Goal: Information Seeking & Learning: Learn about a topic

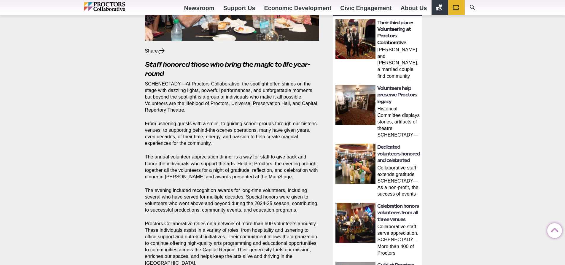
click at [388, 34] on link "Their third place: Volunteering at Proctors Collaborative" at bounding box center [396, 33] width 36 height 26
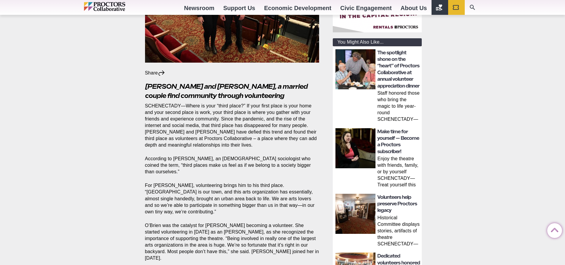
scroll to position [178, 0]
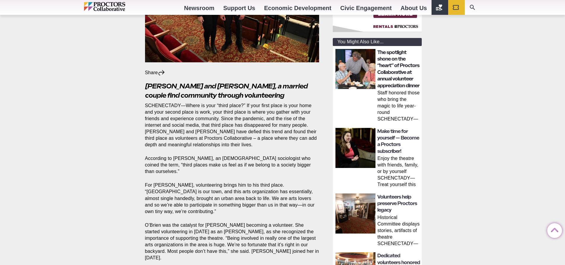
click at [390, 70] on link "The spotlight shone on the “heart” of Proctors Collaborative at annual voluntee…" at bounding box center [399, 69] width 42 height 39
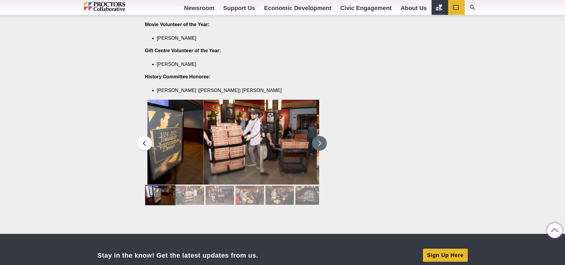
click at [319, 136] on button at bounding box center [319, 143] width 15 height 15
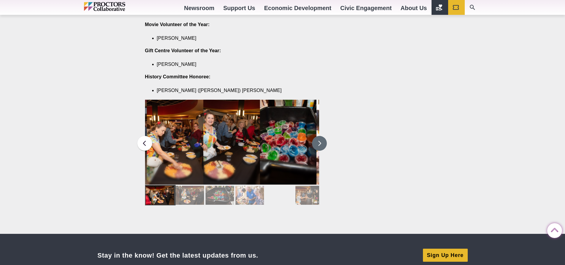
click at [319, 136] on button at bounding box center [319, 143] width 15 height 15
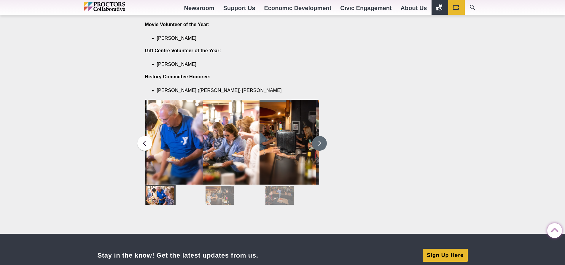
click at [320, 136] on button at bounding box center [319, 143] width 15 height 15
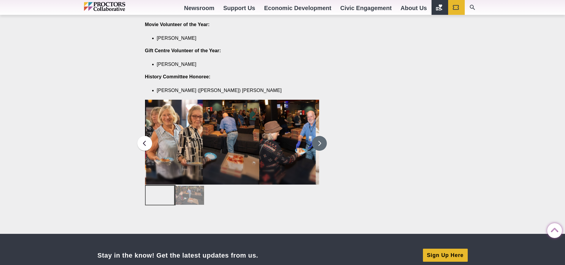
click at [320, 136] on button at bounding box center [319, 143] width 15 height 15
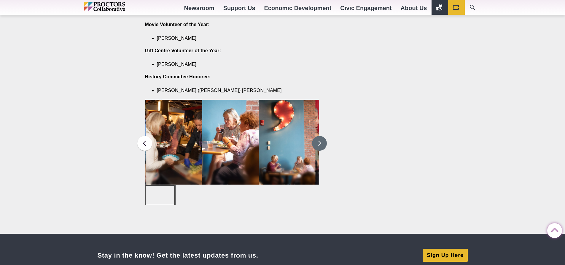
click at [320, 136] on button at bounding box center [319, 143] width 15 height 15
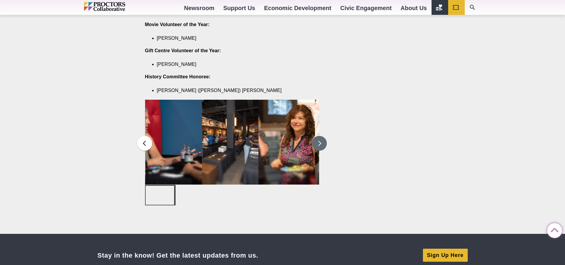
click at [320, 136] on button at bounding box center [319, 143] width 15 height 15
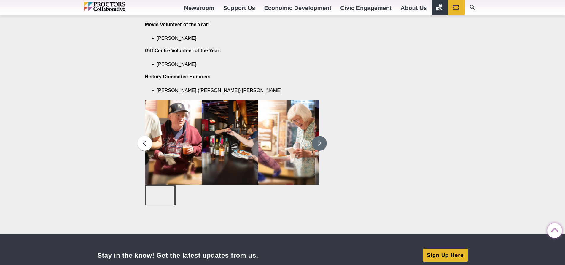
click at [320, 136] on button at bounding box center [319, 143] width 15 height 15
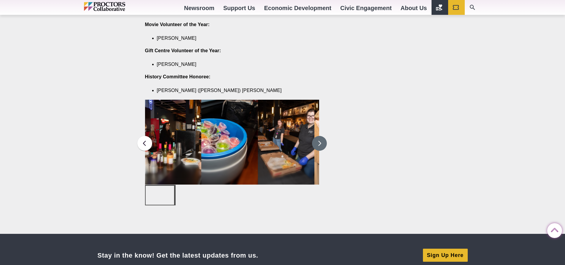
click at [320, 136] on button at bounding box center [319, 143] width 15 height 15
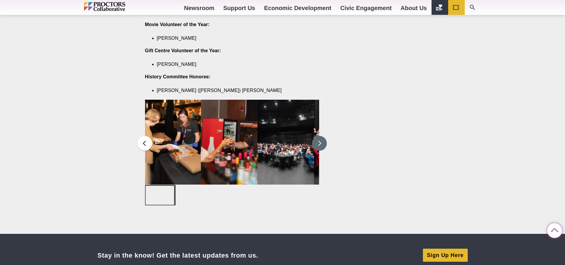
click at [321, 136] on button at bounding box center [319, 143] width 15 height 15
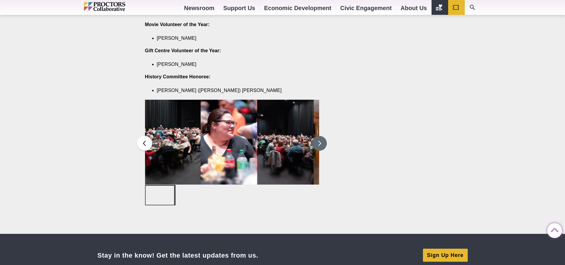
click at [321, 136] on button at bounding box center [319, 143] width 15 height 15
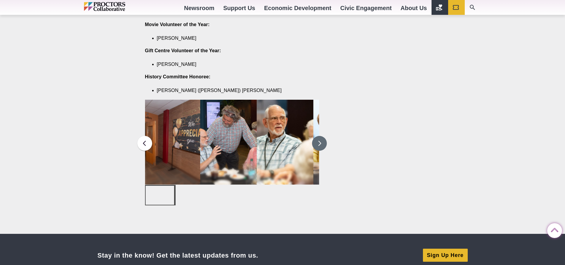
click at [321, 136] on button at bounding box center [319, 143] width 15 height 15
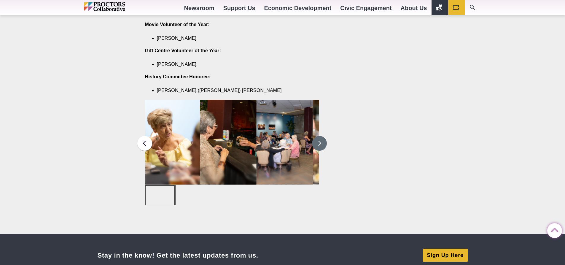
click at [321, 136] on button at bounding box center [319, 143] width 15 height 15
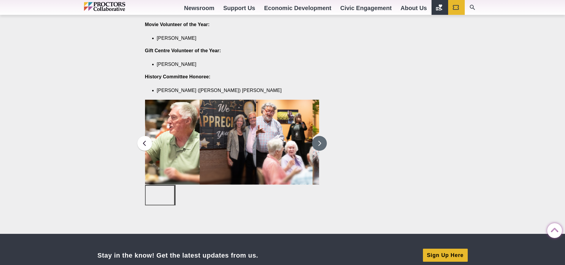
click at [321, 136] on button at bounding box center [319, 143] width 15 height 15
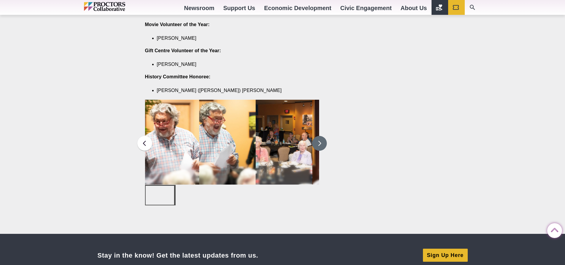
click at [321, 136] on button at bounding box center [319, 143] width 15 height 15
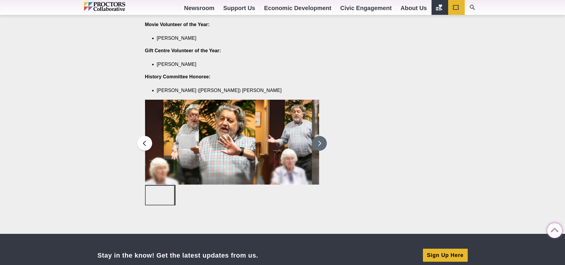
click at [321, 136] on button at bounding box center [319, 143] width 15 height 15
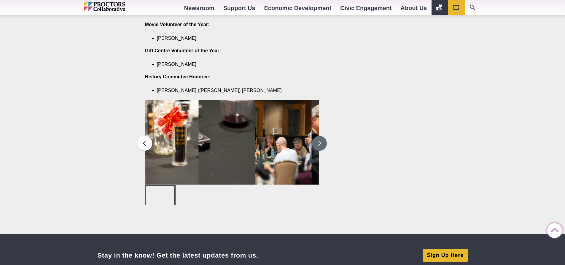
click at [321, 136] on button at bounding box center [319, 143] width 15 height 15
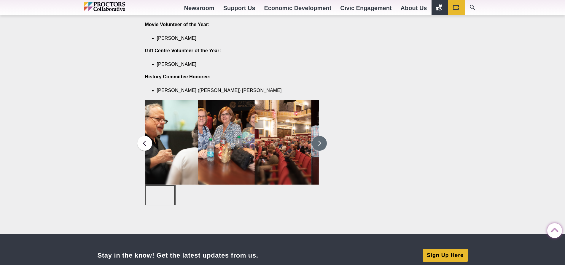
click at [321, 136] on button at bounding box center [319, 143] width 15 height 15
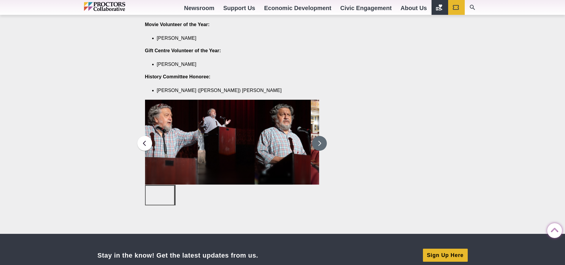
click at [321, 136] on button at bounding box center [319, 143] width 15 height 15
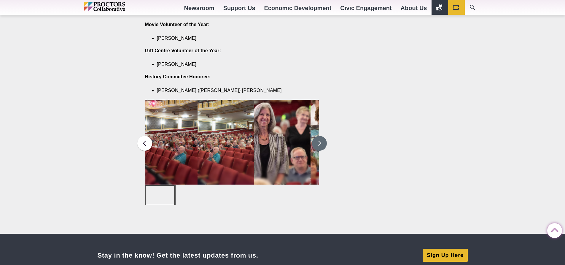
click at [321, 136] on button at bounding box center [319, 143] width 15 height 15
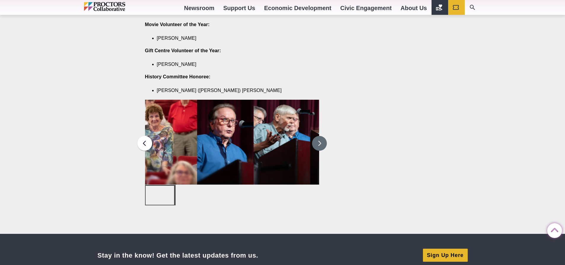
click at [321, 136] on button at bounding box center [319, 143] width 15 height 15
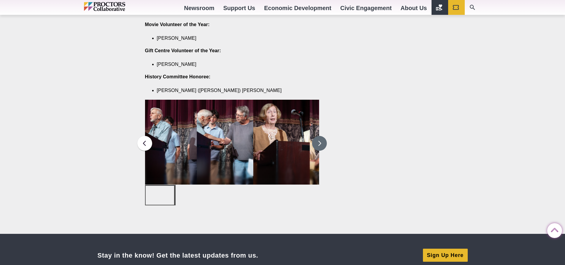
click at [321, 136] on button at bounding box center [319, 143] width 15 height 15
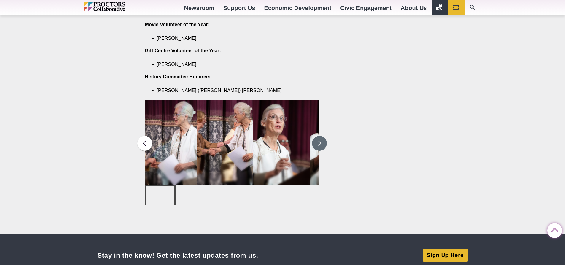
click at [321, 136] on button at bounding box center [319, 143] width 15 height 15
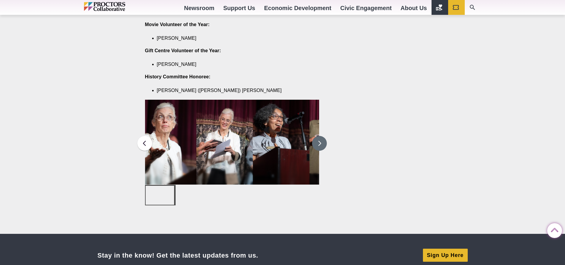
click at [321, 136] on button at bounding box center [319, 143] width 15 height 15
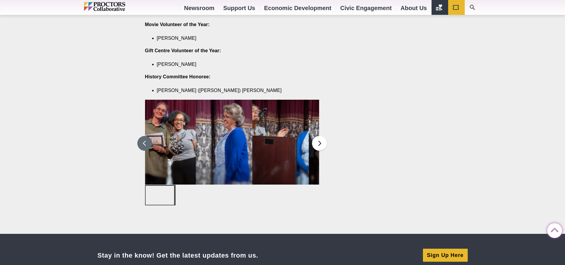
click at [150, 136] on button at bounding box center [144, 143] width 15 height 15
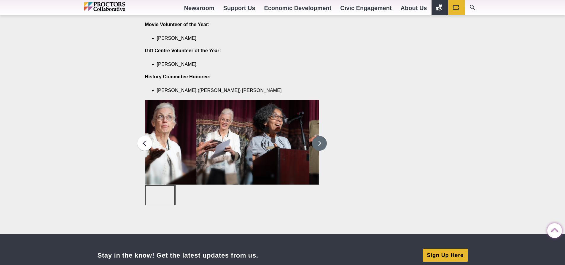
click at [324, 136] on button at bounding box center [319, 143] width 15 height 15
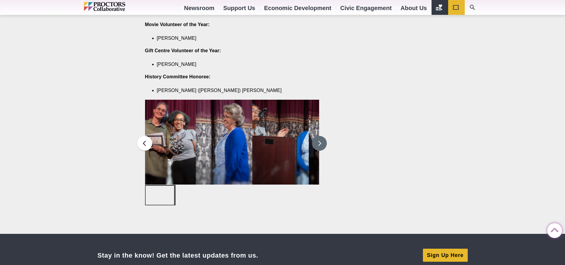
click at [321, 136] on button at bounding box center [319, 143] width 15 height 15
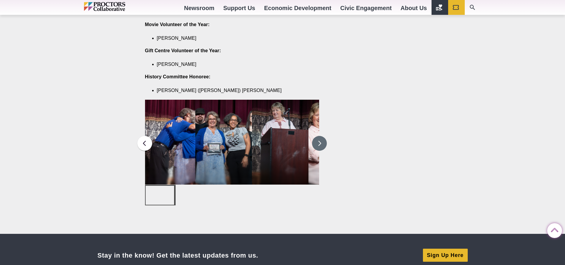
click at [321, 136] on button at bounding box center [319, 143] width 15 height 15
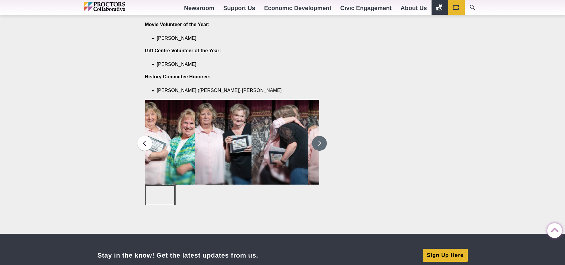
click at [321, 136] on button at bounding box center [319, 143] width 15 height 15
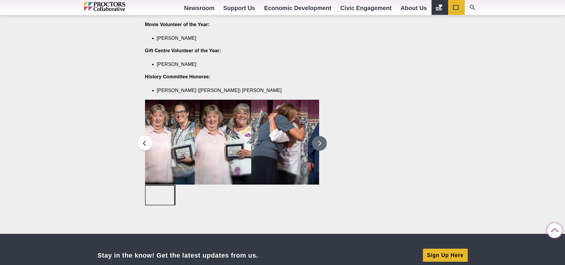
click at [321, 136] on button at bounding box center [319, 143] width 15 height 15
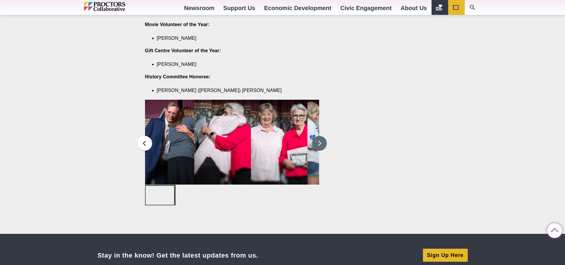
click at [321, 136] on button at bounding box center [319, 143] width 15 height 15
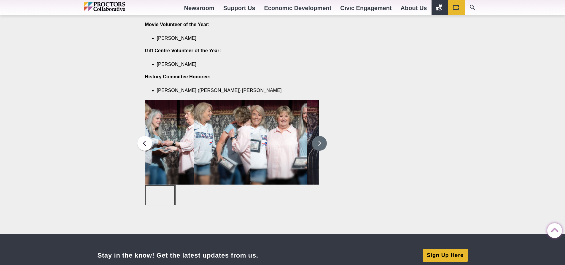
click at [321, 136] on button at bounding box center [319, 143] width 15 height 15
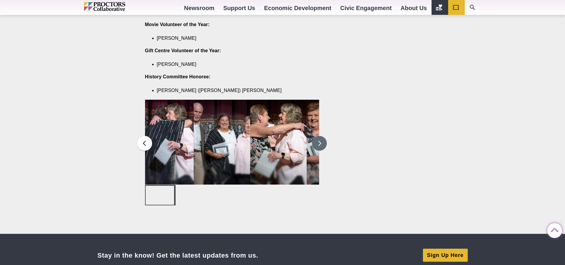
click at [321, 136] on button at bounding box center [319, 143] width 15 height 15
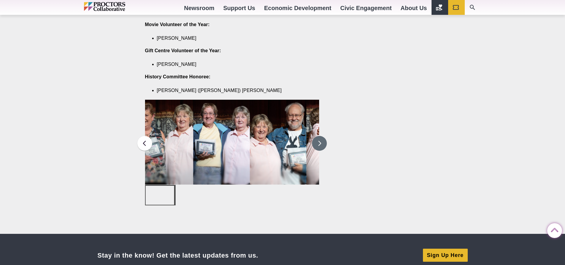
click at [321, 136] on button at bounding box center [319, 143] width 15 height 15
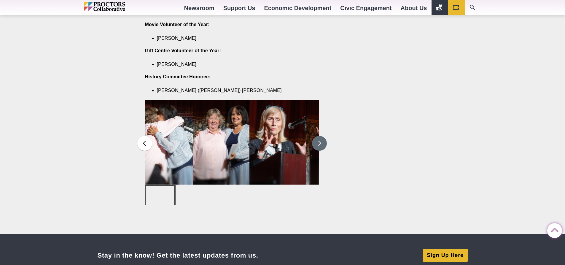
click at [321, 136] on button at bounding box center [319, 143] width 15 height 15
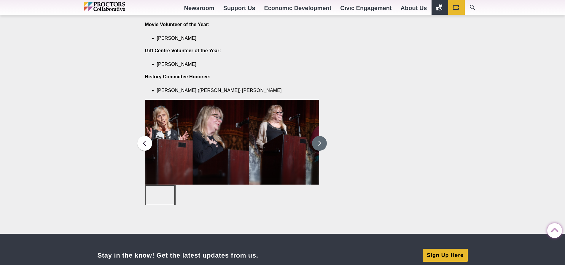
click at [321, 136] on button at bounding box center [319, 143] width 15 height 15
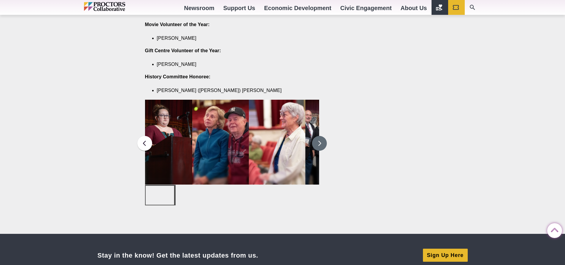
click at [321, 136] on button at bounding box center [319, 143] width 15 height 15
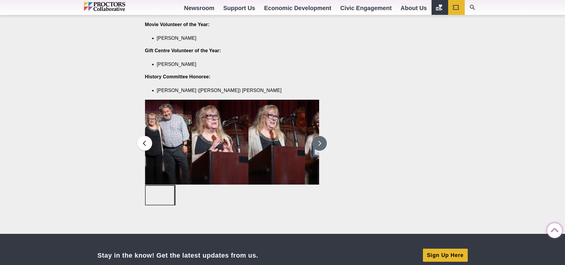
click at [321, 136] on button at bounding box center [319, 143] width 15 height 15
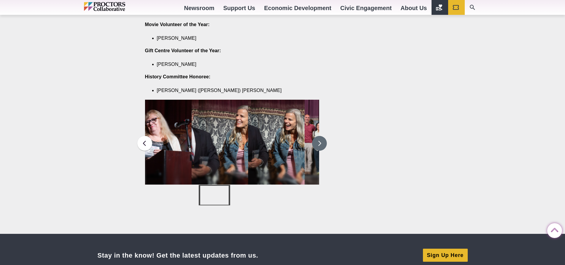
click at [321, 136] on button at bounding box center [319, 143] width 15 height 15
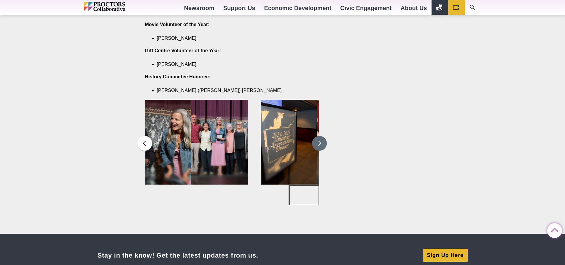
click at [321, 136] on button at bounding box center [319, 143] width 15 height 15
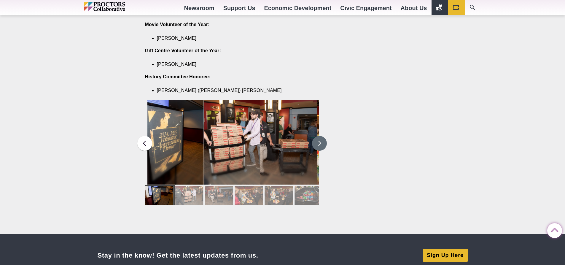
click at [321, 136] on button at bounding box center [319, 143] width 15 height 15
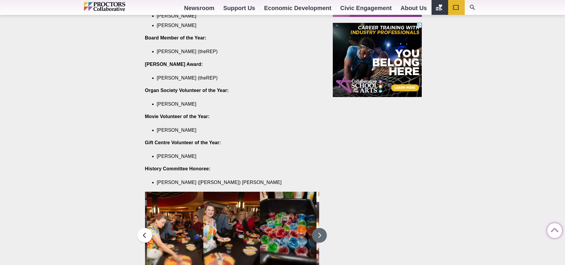
scroll to position [683, 0]
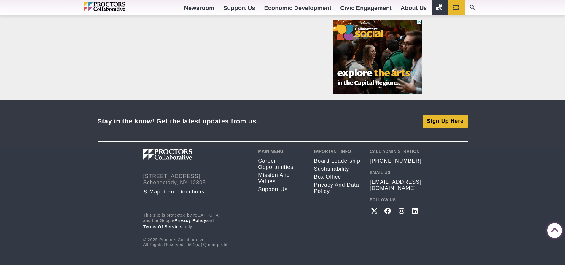
scroll to position [712, 0]
